Goal: Task Accomplishment & Management: Use online tool/utility

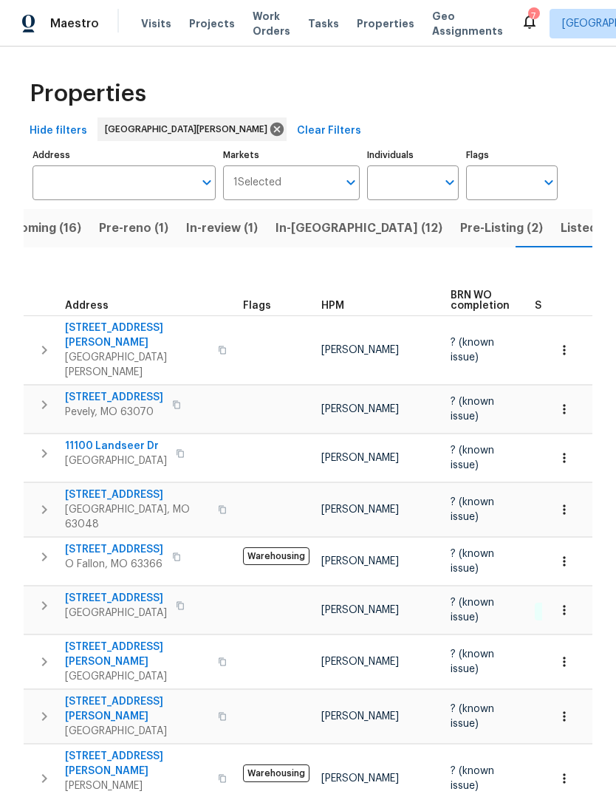
scroll to position [0, 38]
click at [369, 26] on span "Properties" at bounding box center [386, 23] width 58 height 15
click at [335, 301] on span "HPM" at bounding box center [332, 306] width 23 height 10
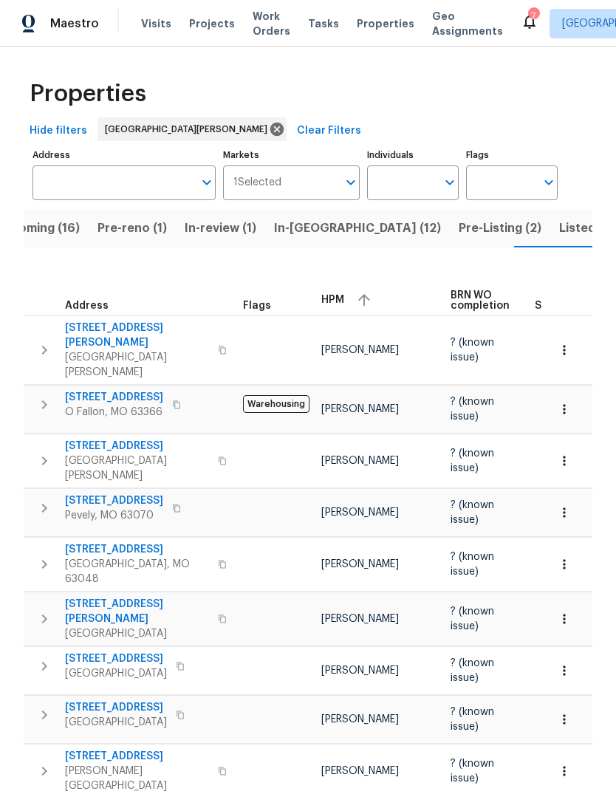
click at [329, 295] on span "HPM" at bounding box center [332, 300] width 23 height 10
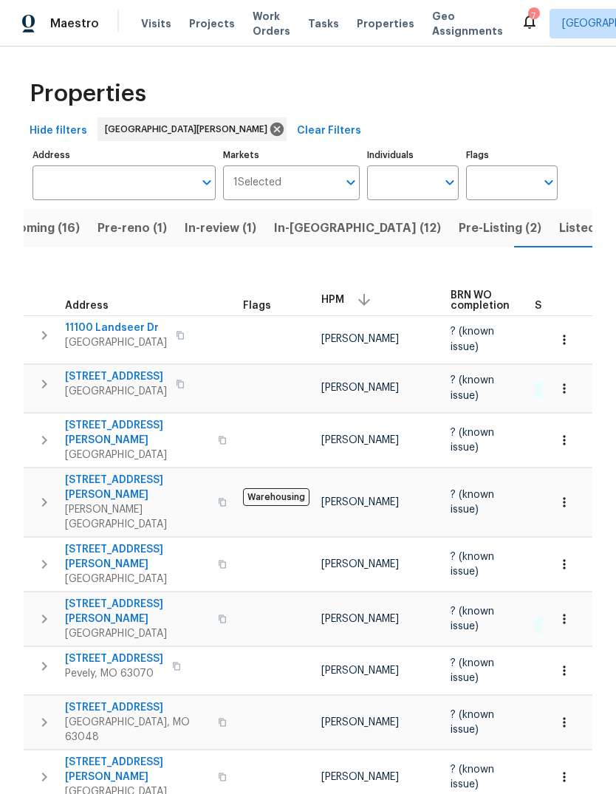
click at [159, 27] on span "Visits" at bounding box center [156, 23] width 30 height 15
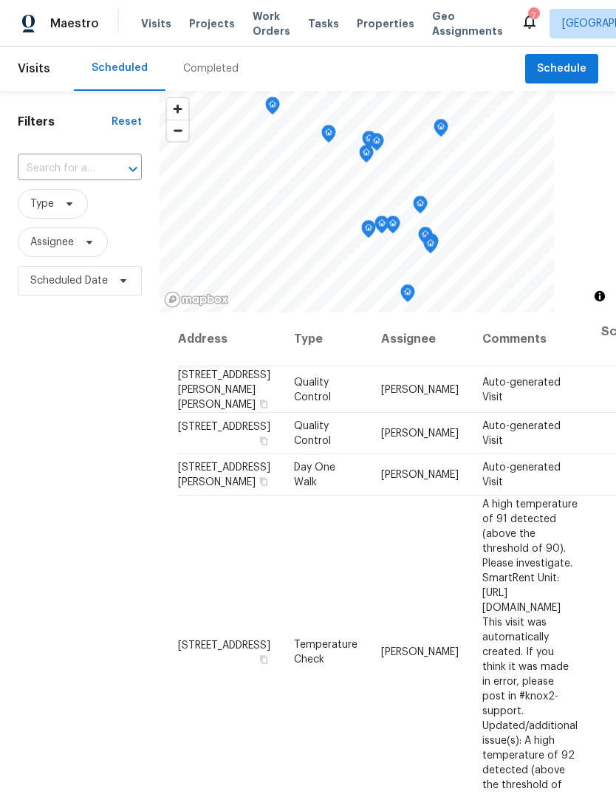
click at [98, 174] on input "text" at bounding box center [59, 168] width 83 height 23
type input "[PERSON_NAME]"
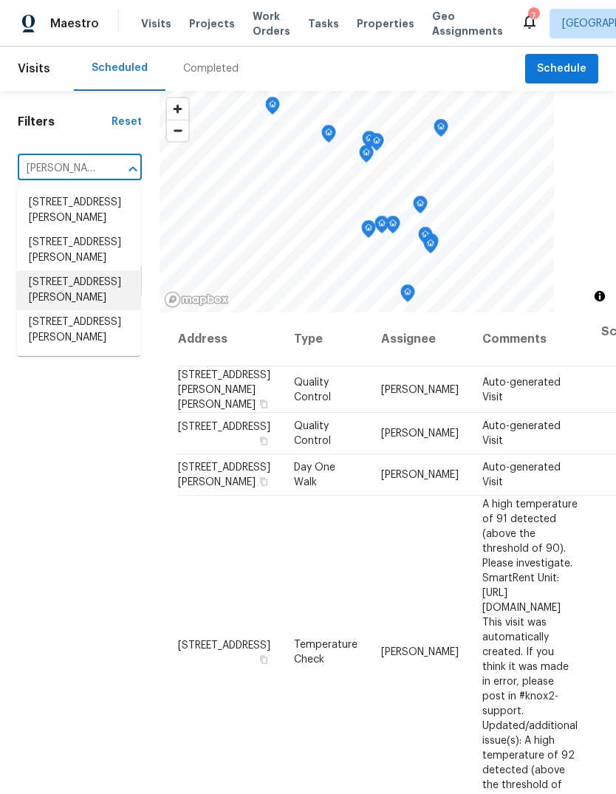
click at [93, 298] on li "[STREET_ADDRESS][PERSON_NAME]" at bounding box center [78, 290] width 123 height 40
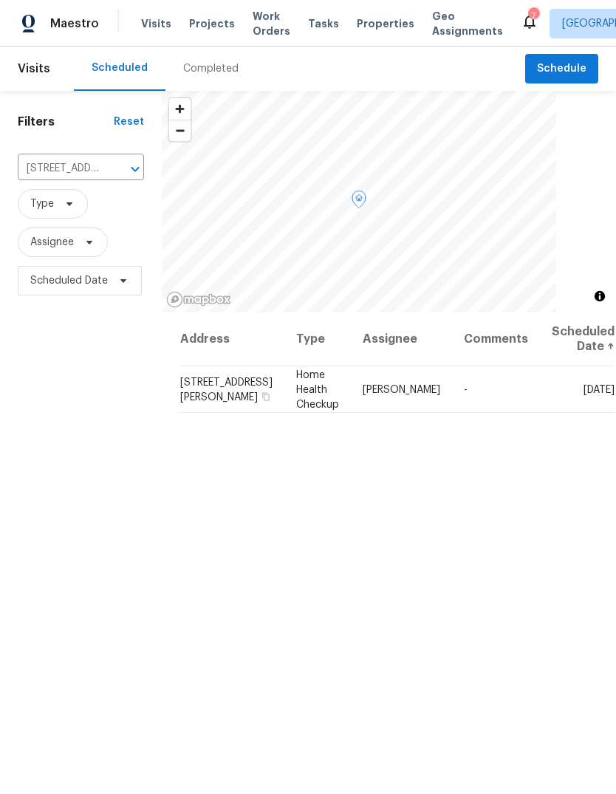
click at [0, 0] on icon at bounding box center [0, 0] width 0 height 0
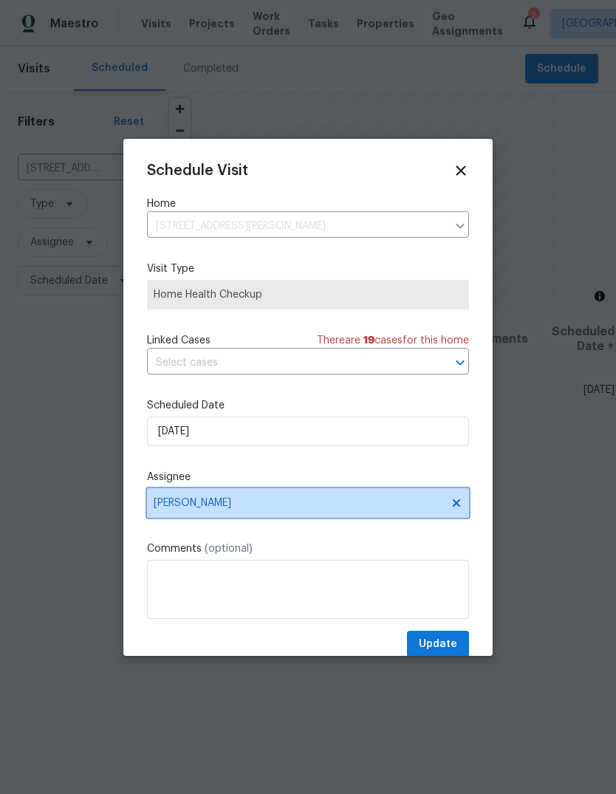
click at [364, 506] on span "[PERSON_NAME]" at bounding box center [298, 503] width 289 height 12
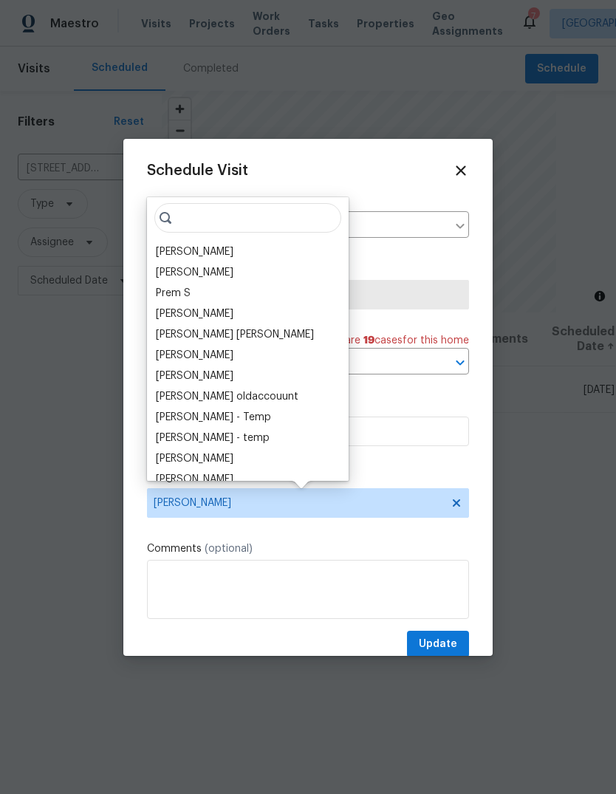
click at [389, 174] on div "Schedule Visit" at bounding box center [308, 170] width 322 height 16
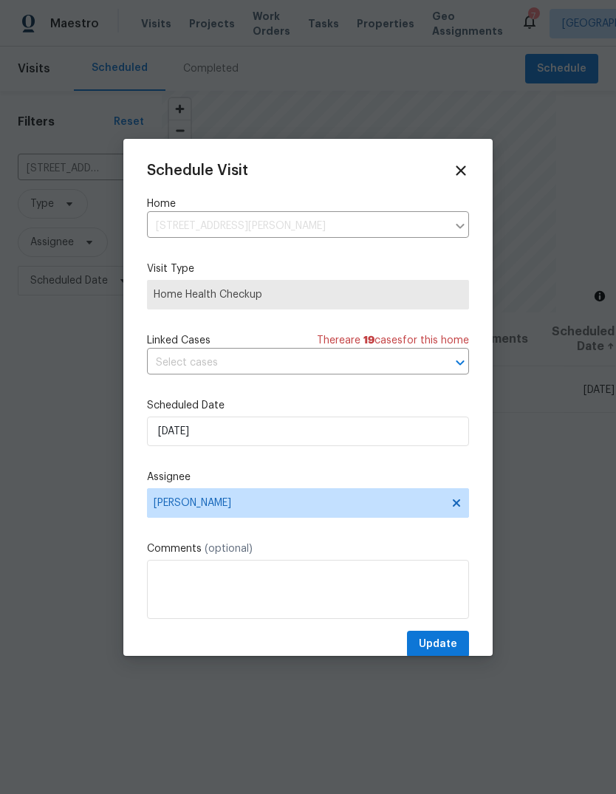
click at [468, 166] on icon at bounding box center [461, 170] width 16 height 16
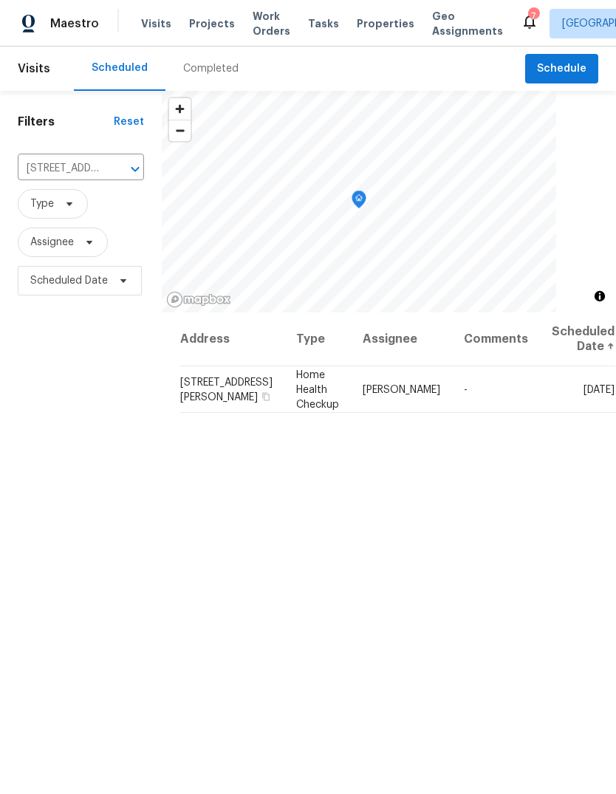
click at [190, 22] on span "Projects" at bounding box center [212, 23] width 46 height 15
